Goal: Ask a question

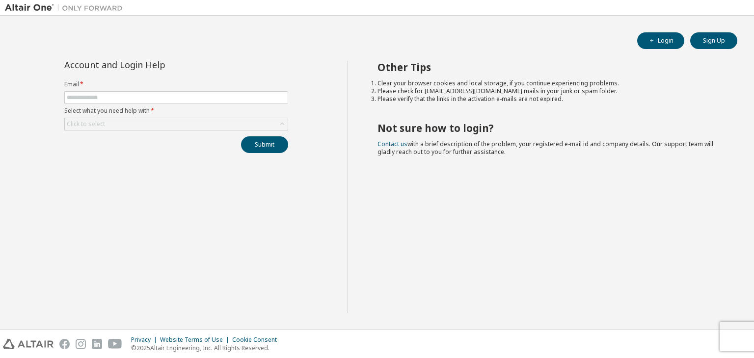
click at [152, 90] on form "Email * Select what you need help with * Click to select" at bounding box center [176, 105] width 224 height 50
click at [153, 102] on span at bounding box center [176, 97] width 224 height 13
click at [159, 95] on input "text" at bounding box center [176, 98] width 219 height 8
type input "**********"
click at [169, 122] on div "Click to select" at bounding box center [176, 124] width 223 height 12
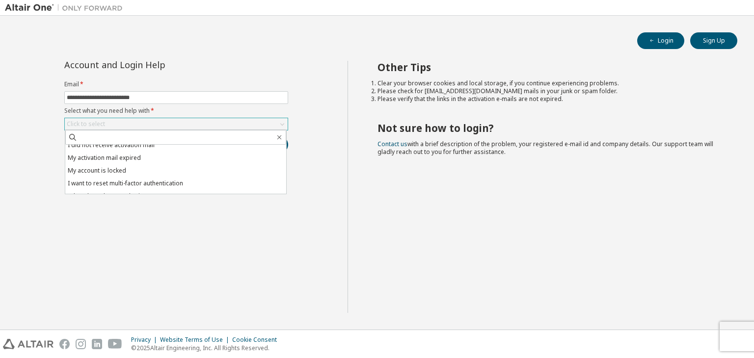
scroll to position [27, 0]
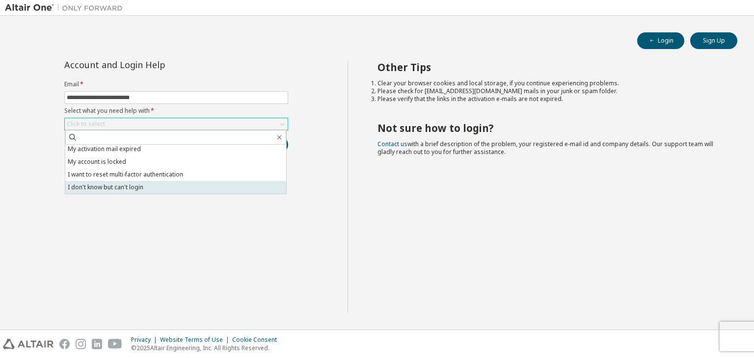
drag, startPoint x: 132, startPoint y: 190, endPoint x: 118, endPoint y: 192, distance: 14.9
click at [118, 192] on li "I don't know but can't login" at bounding box center [175, 187] width 221 height 13
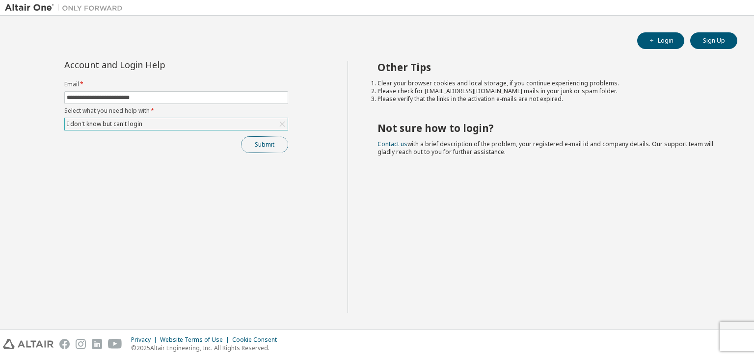
click at [268, 140] on button "Submit" at bounding box center [264, 144] width 47 height 17
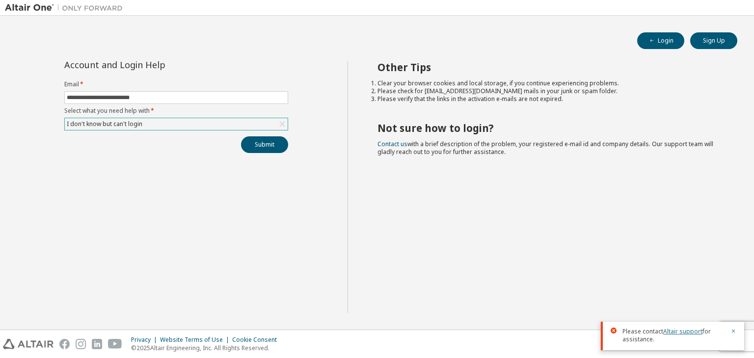
click at [669, 332] on link "Altair support" at bounding box center [682, 331] width 39 height 8
click at [686, 331] on link "Altair support" at bounding box center [682, 331] width 39 height 8
click at [695, 333] on link "Altair support" at bounding box center [682, 331] width 39 height 8
